Goal: Find contact information: Find contact information

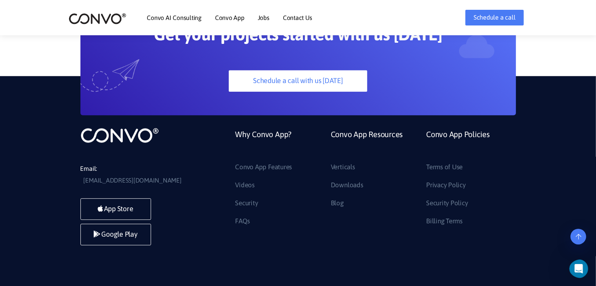
scroll to position [2150, 0]
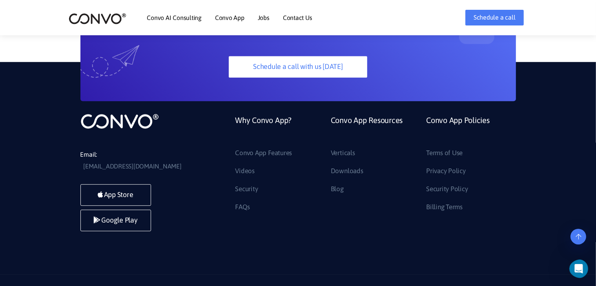
click at [295, 16] on link "Contact Us" at bounding box center [297, 18] width 29 height 6
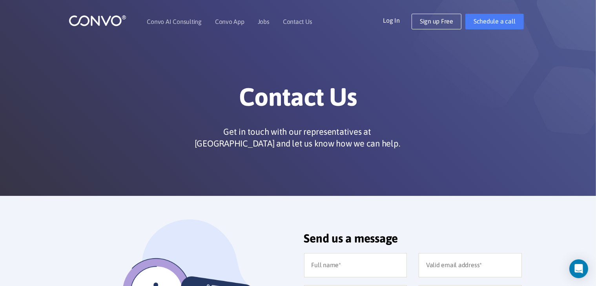
click at [262, 18] on link "Jobs" at bounding box center [264, 21] width 12 height 6
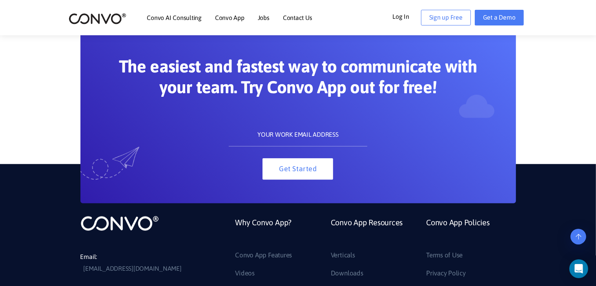
scroll to position [955, 0]
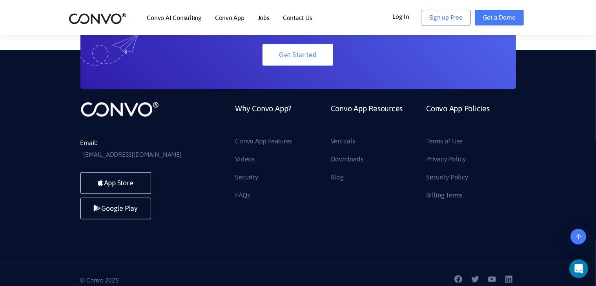
click at [294, 18] on link "Contact Us" at bounding box center [297, 18] width 29 height 6
